Goal: Find specific page/section: Find specific page/section

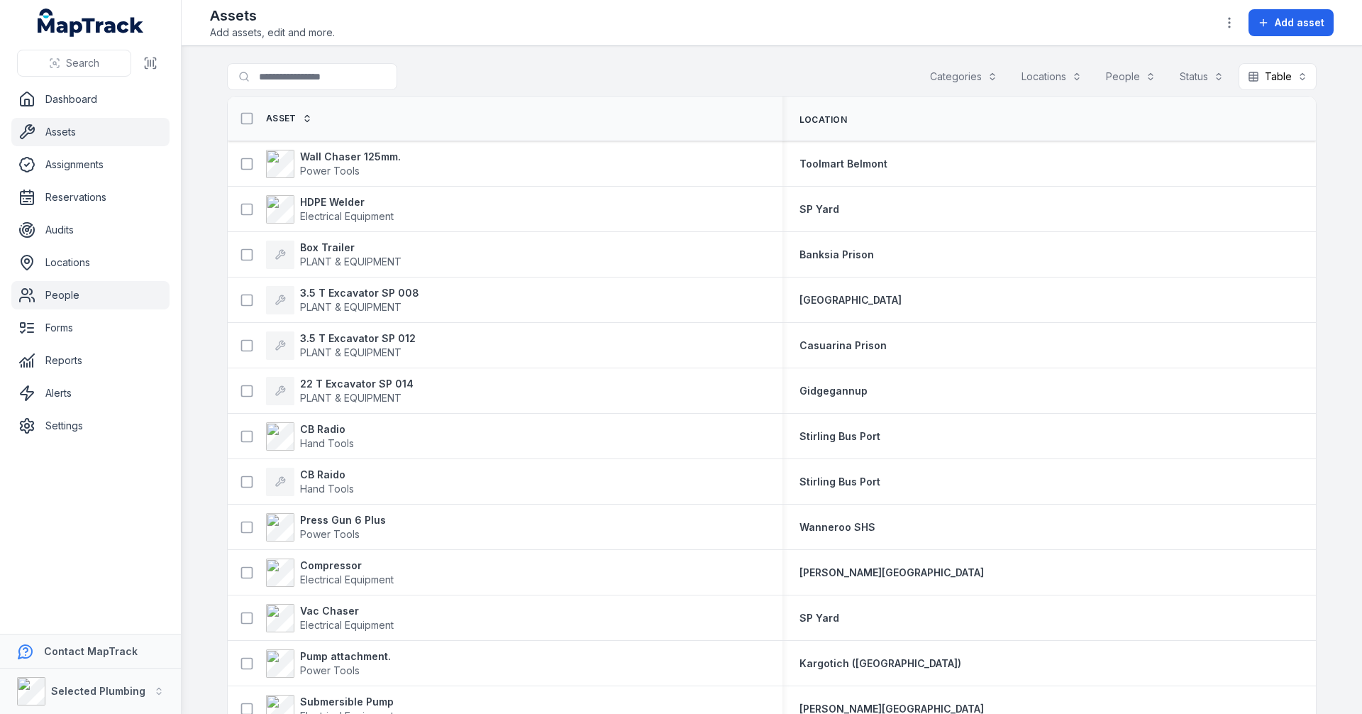
click at [61, 290] on link "People" at bounding box center [90, 295] width 158 height 28
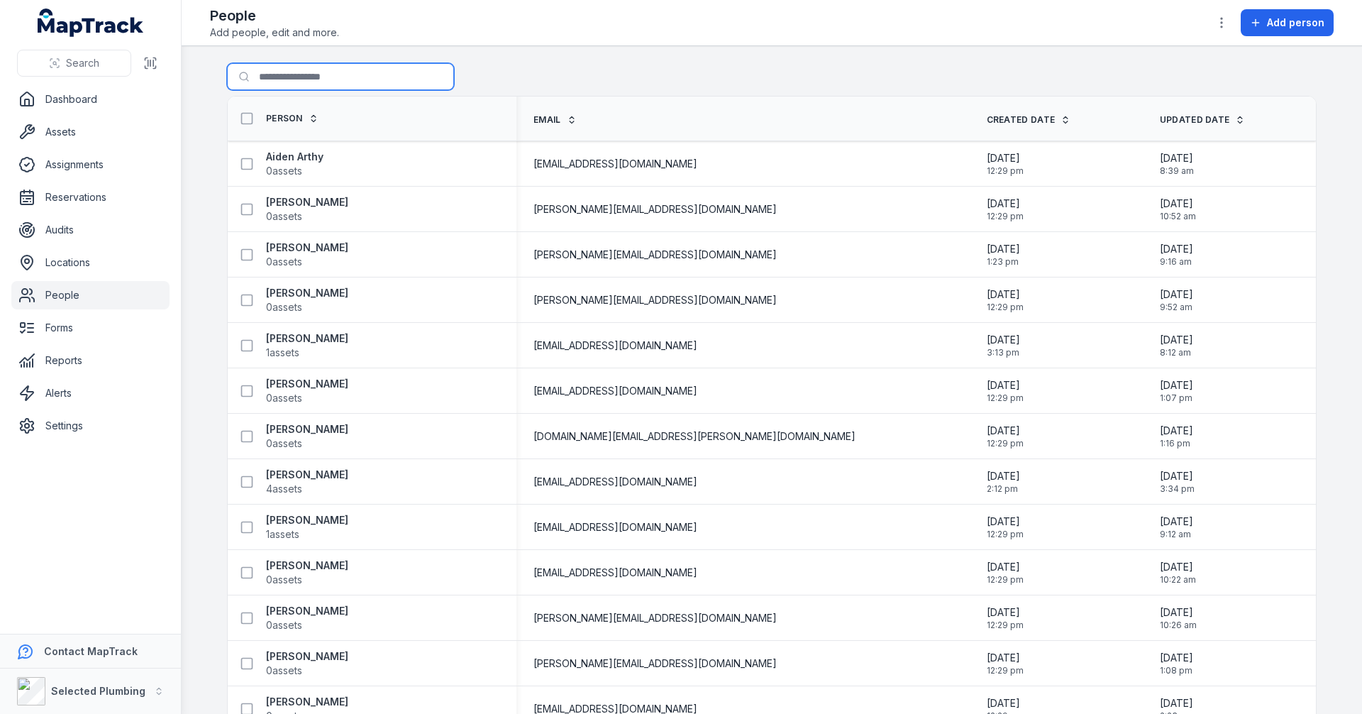
drag, startPoint x: 294, startPoint y: 76, endPoint x: 302, endPoint y: 87, distance: 12.8
click at [294, 76] on input "Search for people" at bounding box center [340, 76] width 227 height 27
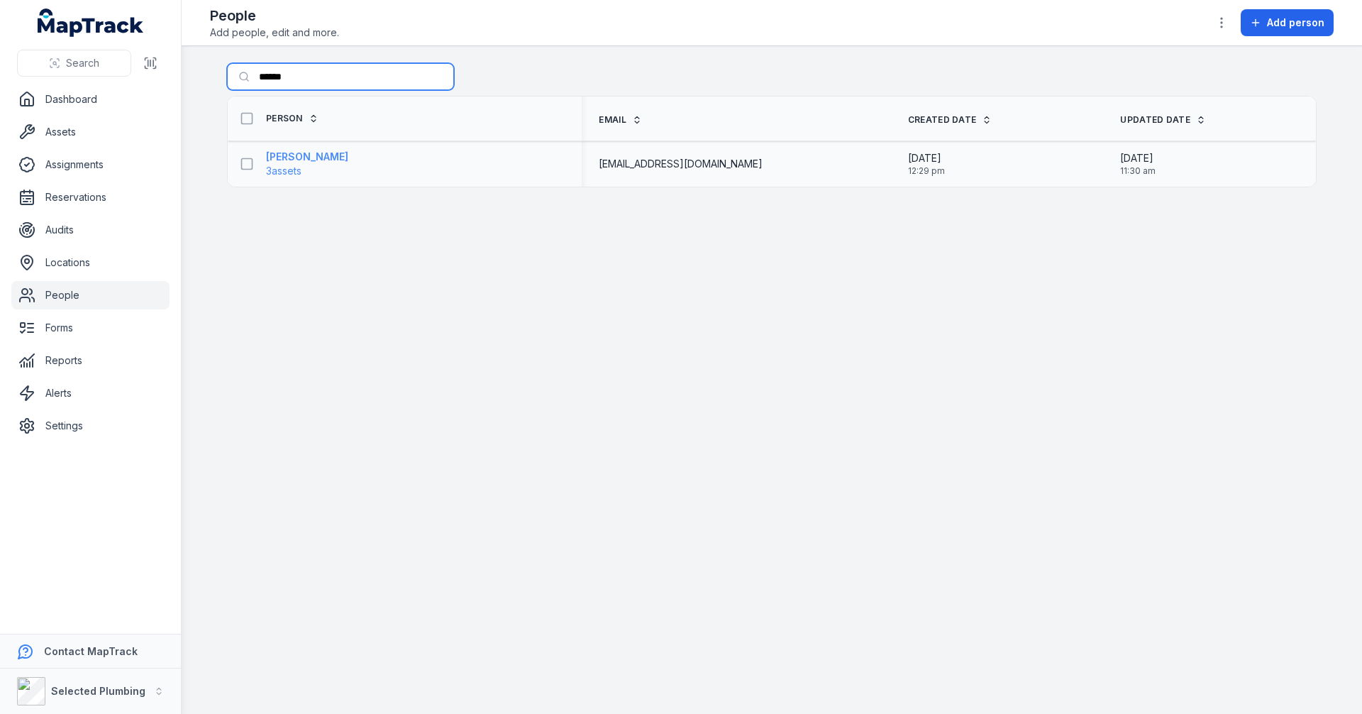
type input "******"
click at [302, 153] on strong "[PERSON_NAME]" at bounding box center [307, 157] width 82 height 14
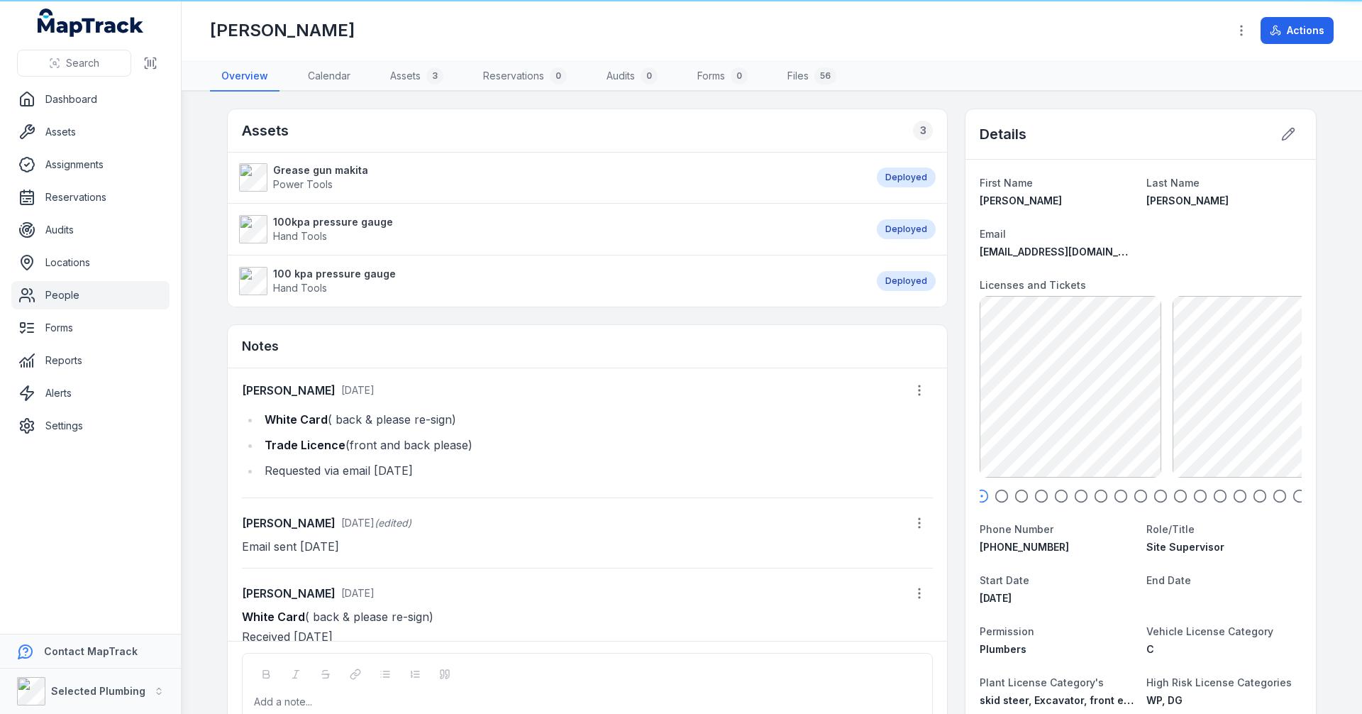
scroll to position [220, 0]
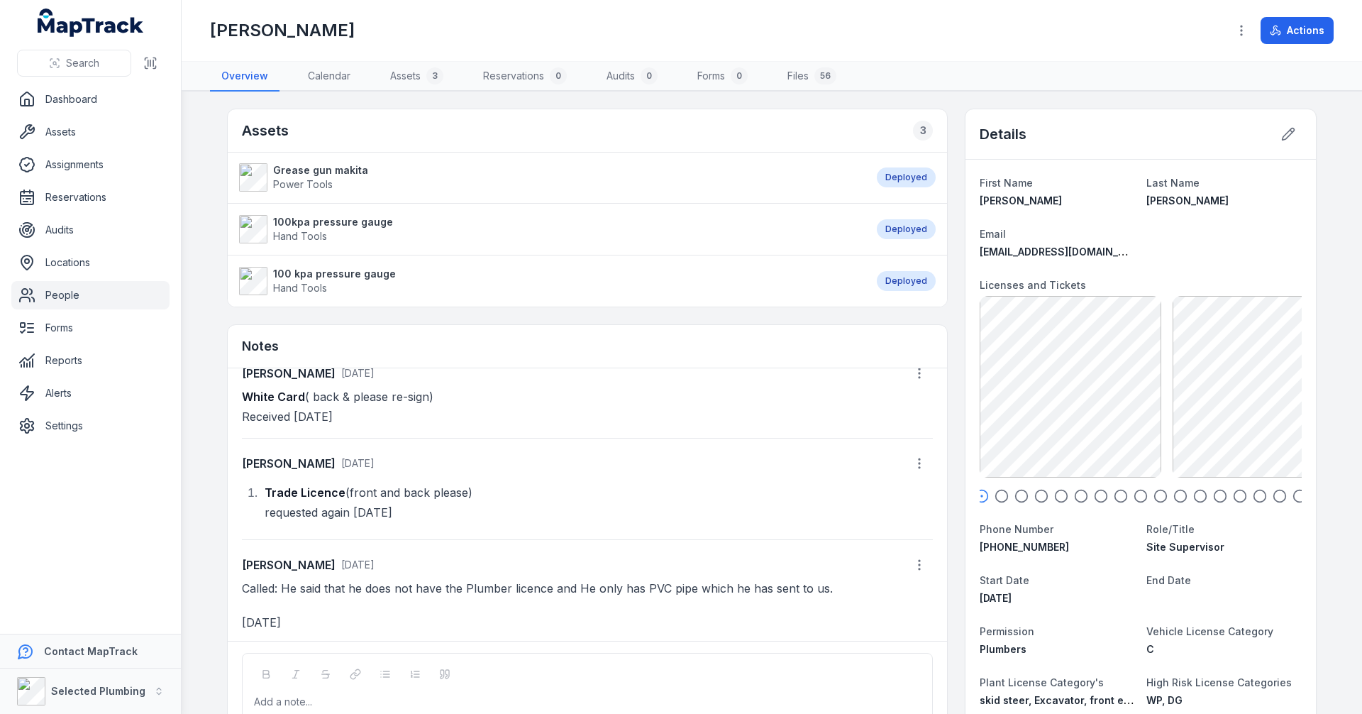
click at [995, 497] on icon "button" at bounding box center [1002, 496] width 14 height 14
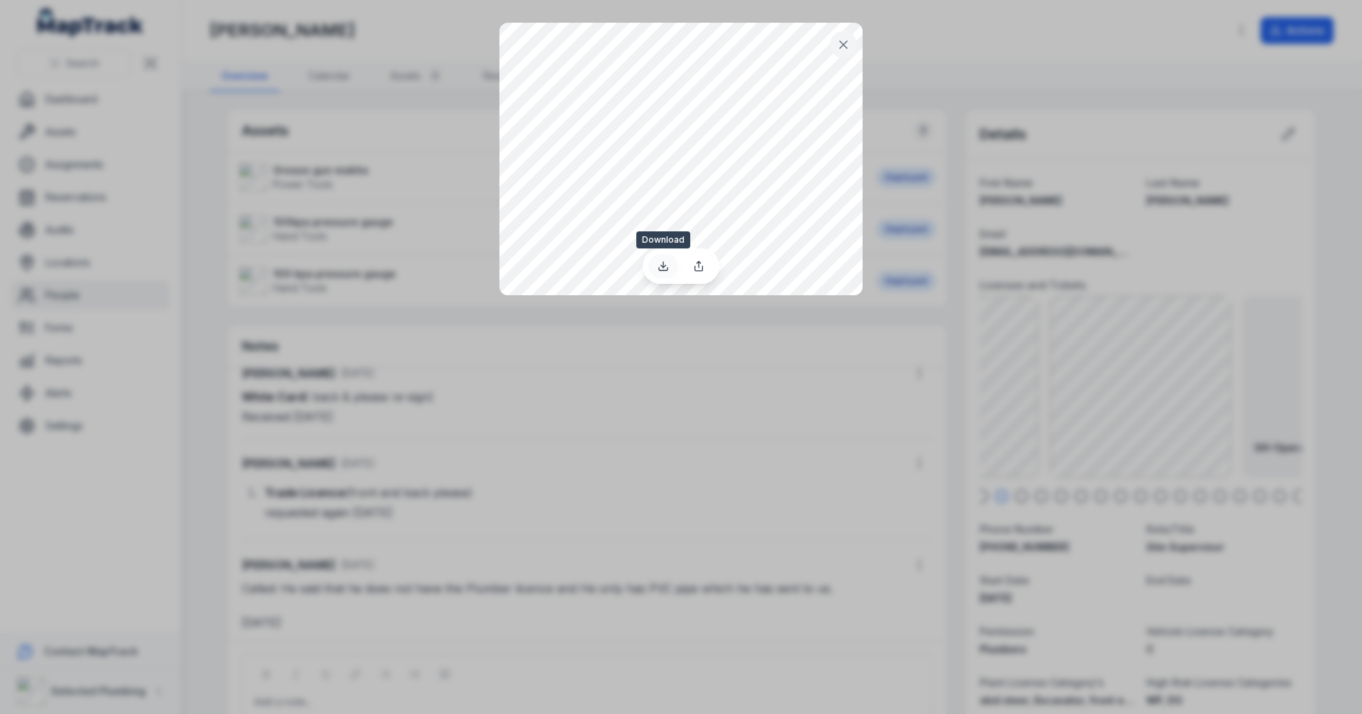
click at [665, 267] on icon at bounding box center [663, 265] width 11 height 11
click at [833, 42] on button at bounding box center [843, 44] width 27 height 27
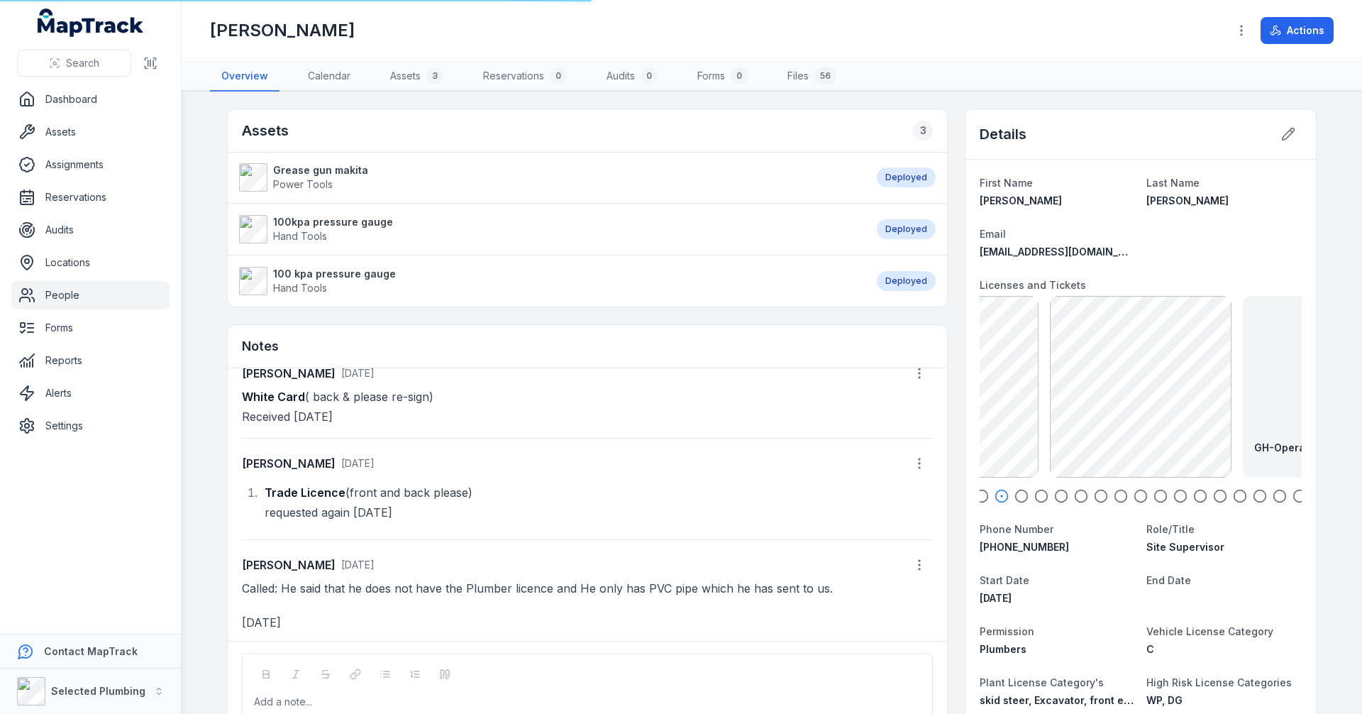
click at [1015, 495] on icon "button" at bounding box center [1022, 496] width 14 height 14
click at [1034, 495] on icon "button" at bounding box center [1041, 496] width 14 height 14
